Goal: Task Accomplishment & Management: Manage account settings

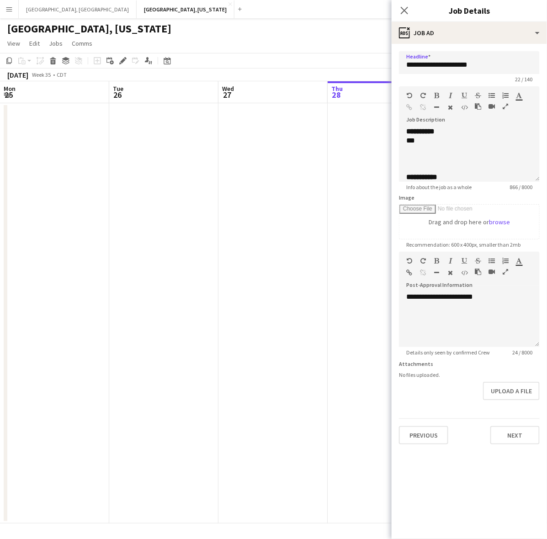
scroll to position [0, 187]
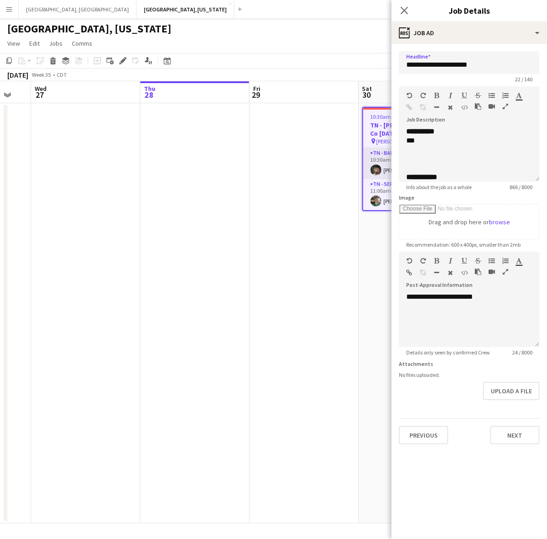
click at [370, 154] on app-card-role "TN - Bartender 1A [DATE] 10:30am-3:30pm (5h) [PERSON_NAME]" at bounding box center [413, 163] width 100 height 31
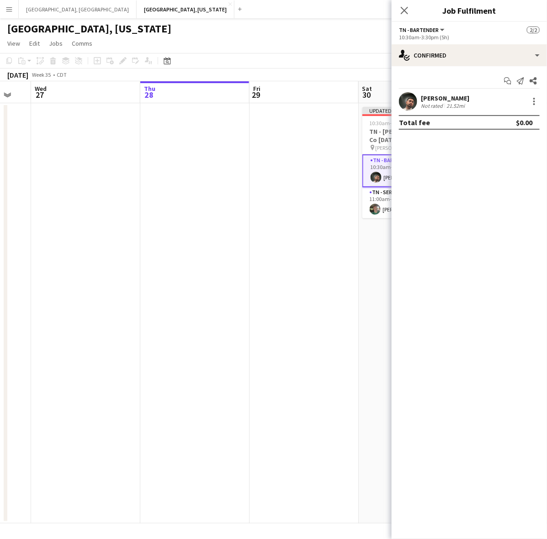
click at [424, 95] on div "[PERSON_NAME]" at bounding box center [445, 98] width 48 height 8
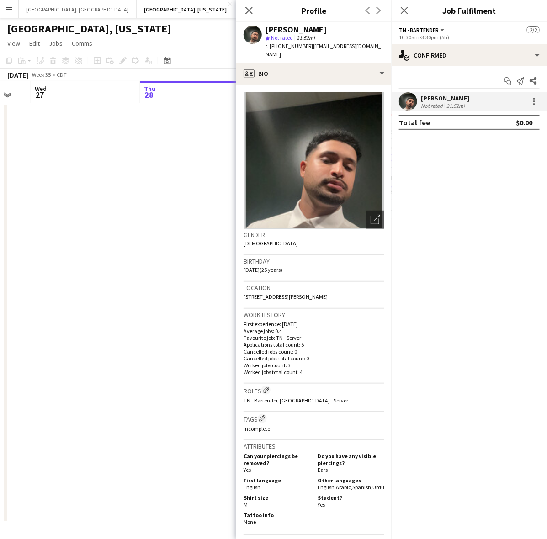
drag, startPoint x: 364, startPoint y: 49, endPoint x: 306, endPoint y: 47, distance: 58.1
click at [306, 47] on div "[PERSON_NAME] star Not rated 21.52mi t. [PHONE_NUMBER] | [EMAIL_ADDRESS][DOMAIN…" at bounding box center [313, 42] width 155 height 41
copy span "[EMAIL_ADDRESS][DOMAIN_NAME]"
click at [170, 245] on app-date-cell at bounding box center [194, 313] width 109 height 420
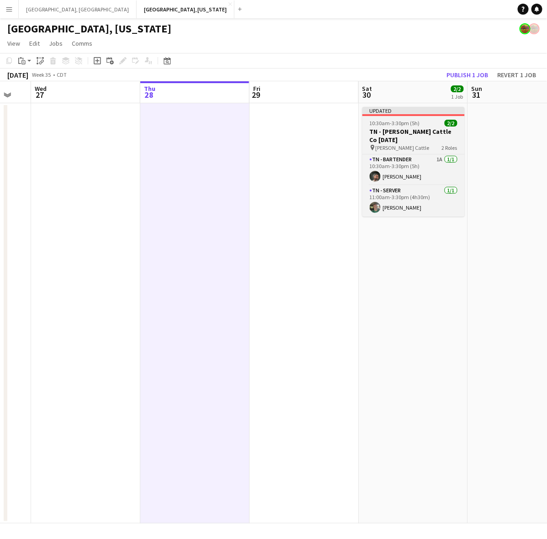
click at [414, 120] on span "10:30am-3:30pm (5h)" at bounding box center [394, 123] width 50 height 7
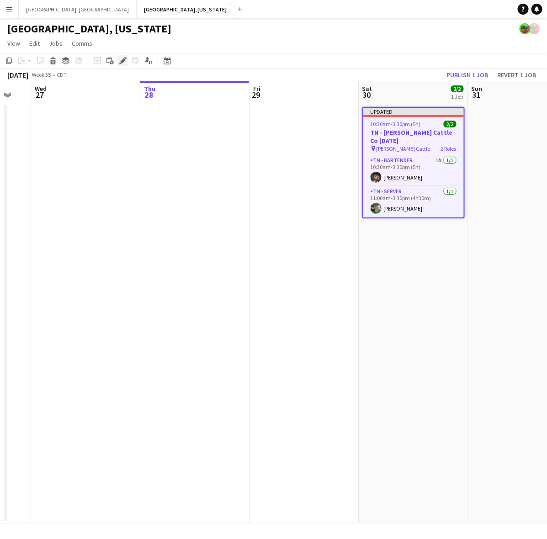
click at [125, 60] on icon "Edit" at bounding box center [122, 60] width 7 height 7
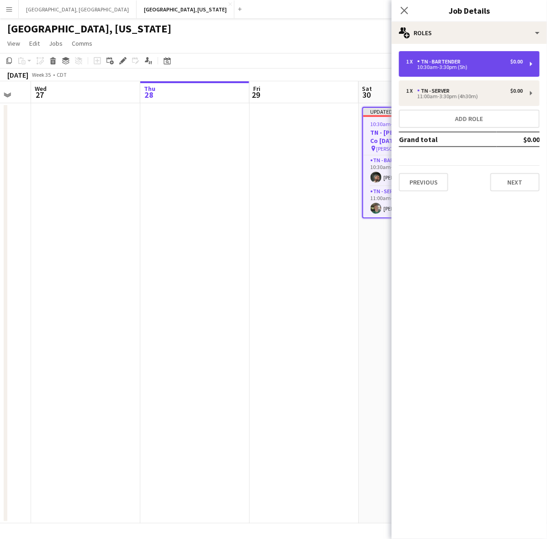
click at [482, 58] on div "1 x TN - Bartender $0.00" at bounding box center [464, 61] width 116 height 6
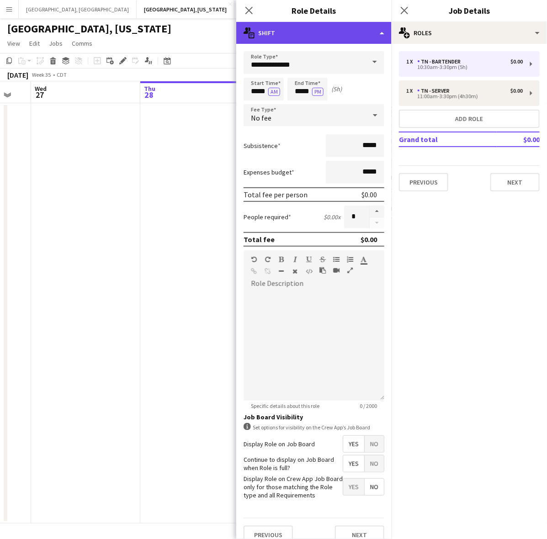
click at [327, 34] on div "multiple-actions-text Shift" at bounding box center [313, 33] width 155 height 22
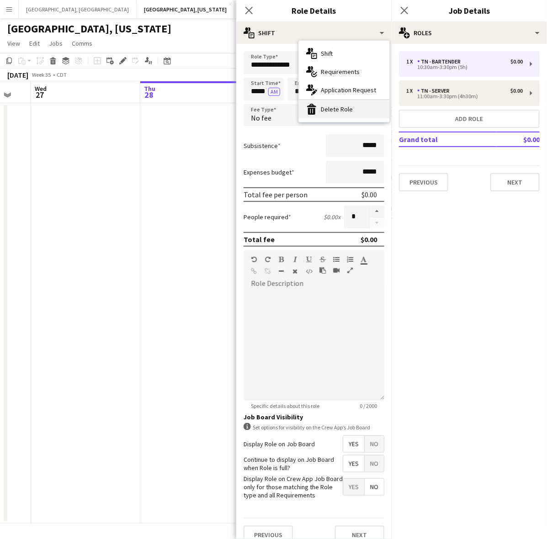
click at [331, 111] on div "bin-2 Delete Role" at bounding box center [344, 109] width 90 height 18
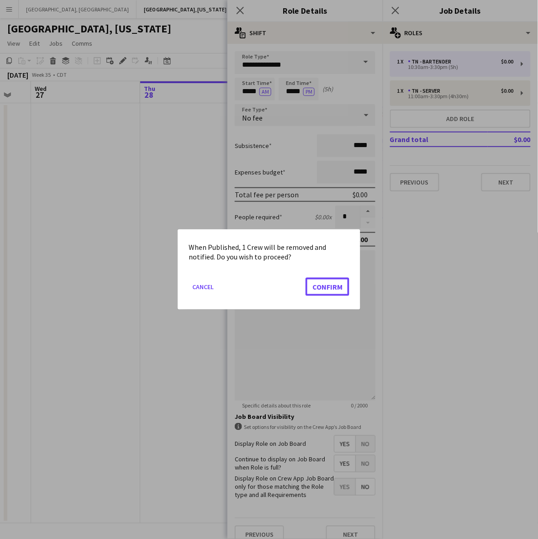
drag, startPoint x: 337, startPoint y: 285, endPoint x: 348, endPoint y: 241, distance: 45.7
click at [338, 285] on button "Confirm" at bounding box center [328, 287] width 44 height 18
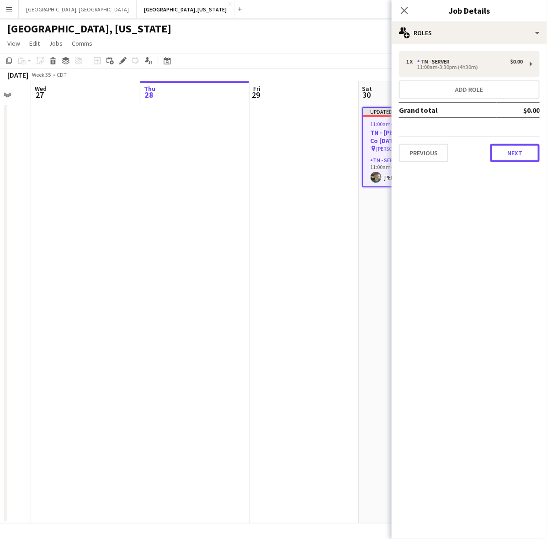
click at [517, 154] on button "Next" at bounding box center [514, 153] width 49 height 18
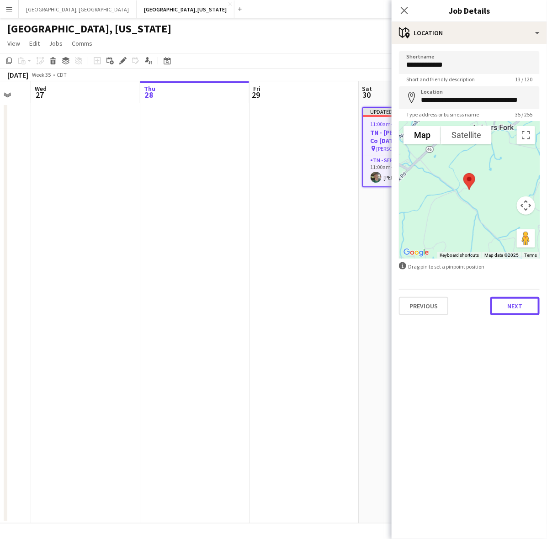
click at [510, 297] on button "Next" at bounding box center [514, 306] width 49 height 18
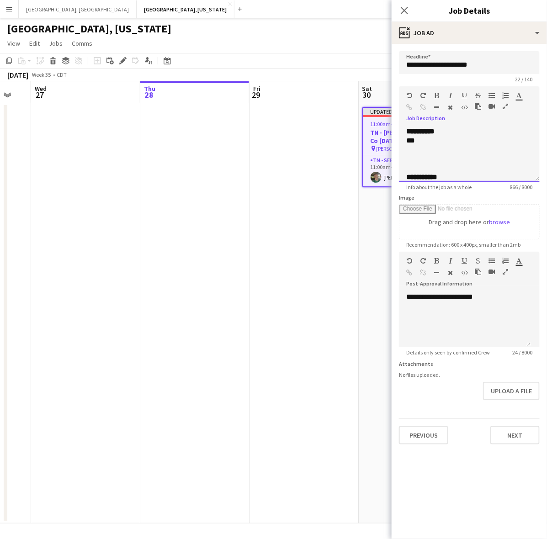
click at [427, 135] on b "**********" at bounding box center [420, 131] width 28 height 7
click at [432, 141] on div "**********" at bounding box center [460, 387] width 109 height 503
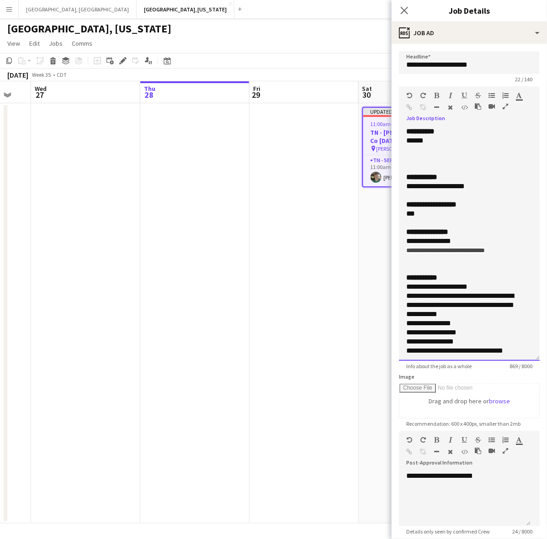
drag, startPoint x: 533, startPoint y: 174, endPoint x: 522, endPoint y: 459, distance: 284.7
click at [525, 361] on div "**********" at bounding box center [469, 244] width 141 height 234
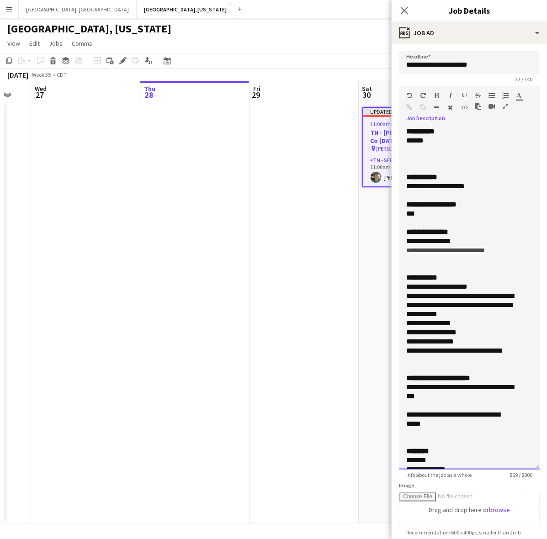
drag, startPoint x: 406, startPoint y: 416, endPoint x: 398, endPoint y: 384, distance: 32.3
click at [399, 384] on div "**********" at bounding box center [469, 298] width 141 height 343
drag, startPoint x: 275, startPoint y: 264, endPoint x: 327, endPoint y: 194, distance: 87.4
click at [275, 264] on app-date-cell at bounding box center [303, 313] width 109 height 420
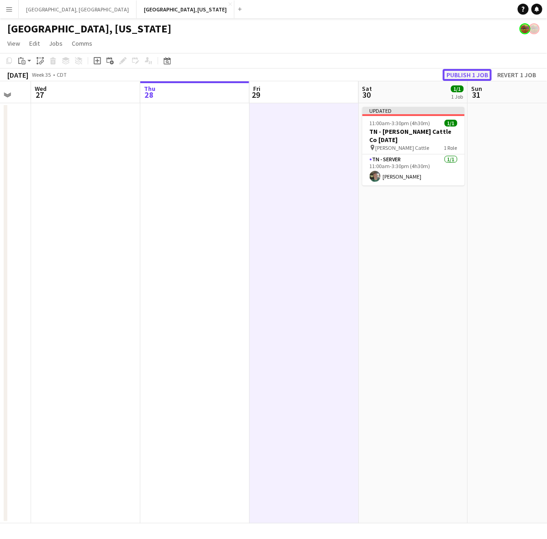
click at [468, 73] on button "Publish 1 job" at bounding box center [467, 75] width 49 height 12
